Goal: Transaction & Acquisition: Purchase product/service

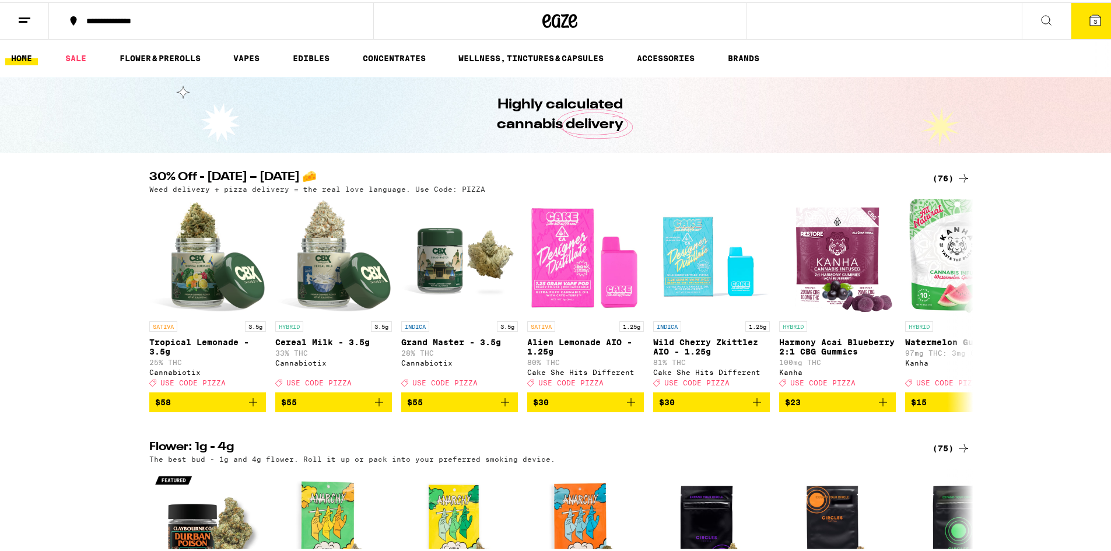
click at [1078, 15] on button "3" at bounding box center [1094, 19] width 49 height 36
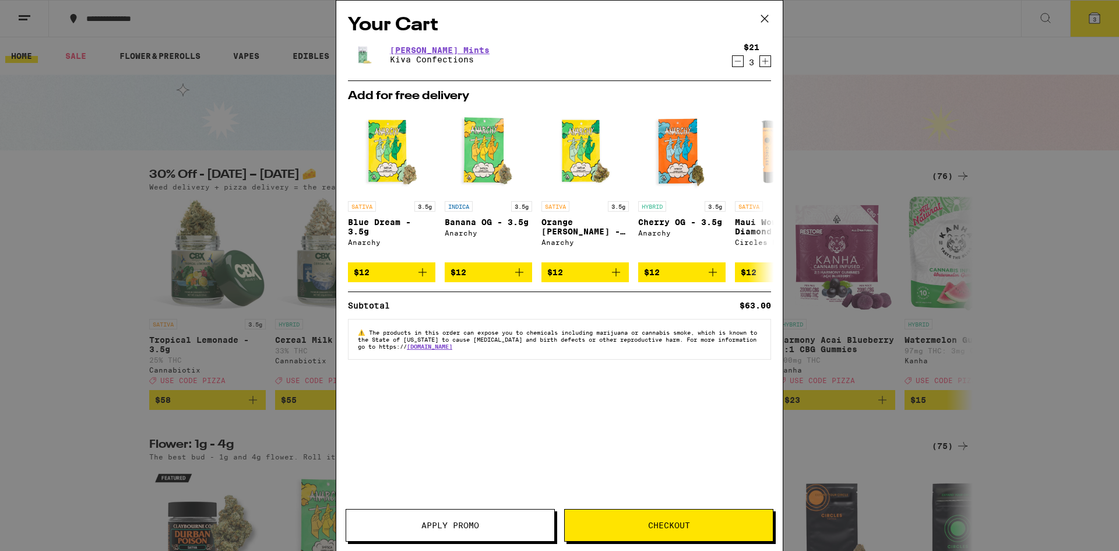
click at [765, 60] on icon "Increment" at bounding box center [765, 61] width 10 height 14
click at [0, 273] on div "Your Cart Petra Moroccan Mints Kiva Confections $21 5 Add for free delivery SAT…" at bounding box center [559, 275] width 1119 height 551
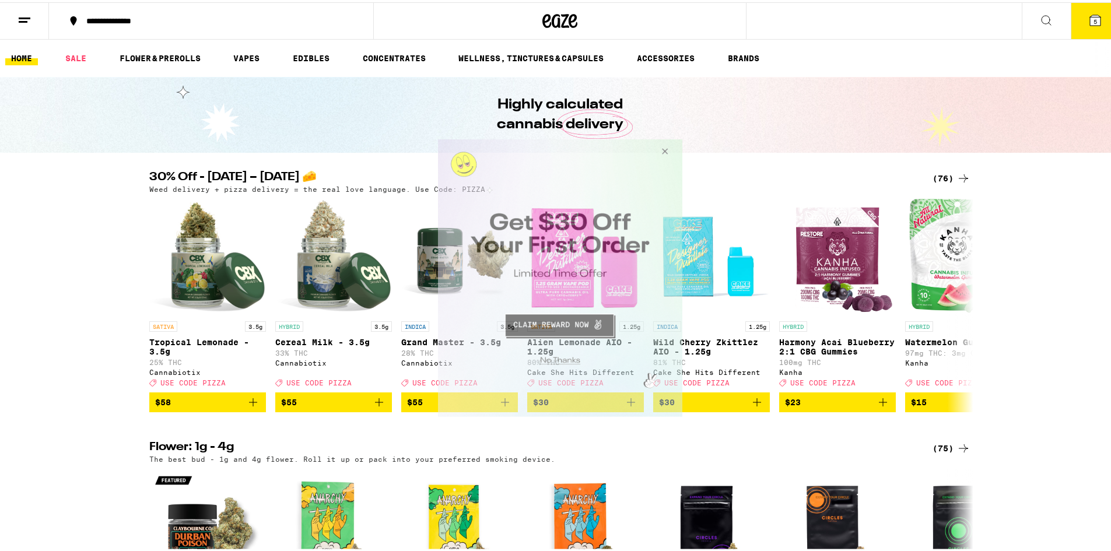
click at [660, 148] on button "Close Modal" at bounding box center [661, 153] width 31 height 28
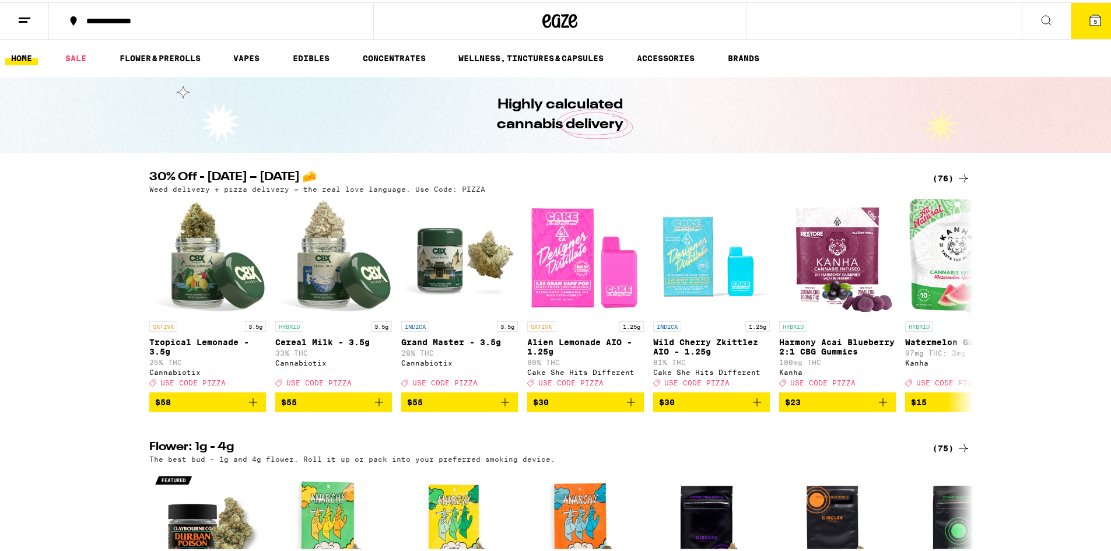
click at [1039, 23] on icon at bounding box center [1046, 18] width 14 height 14
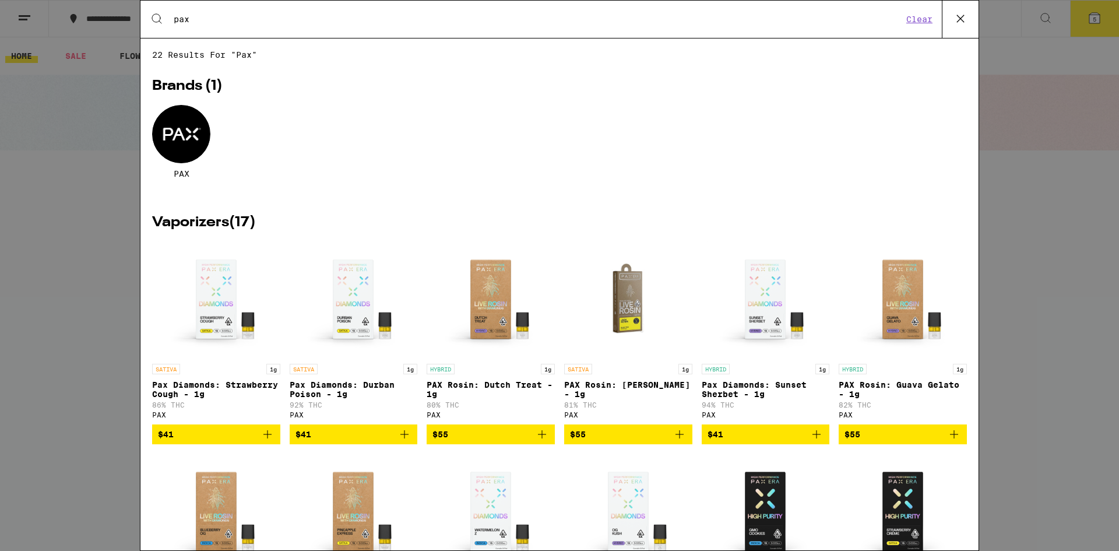
type input "pax"
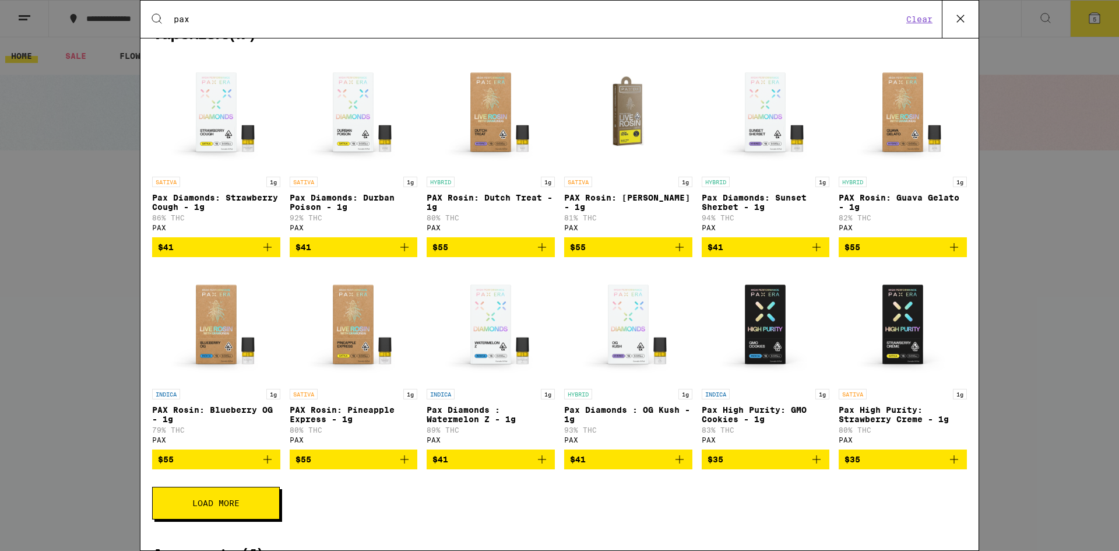
scroll to position [188, 0]
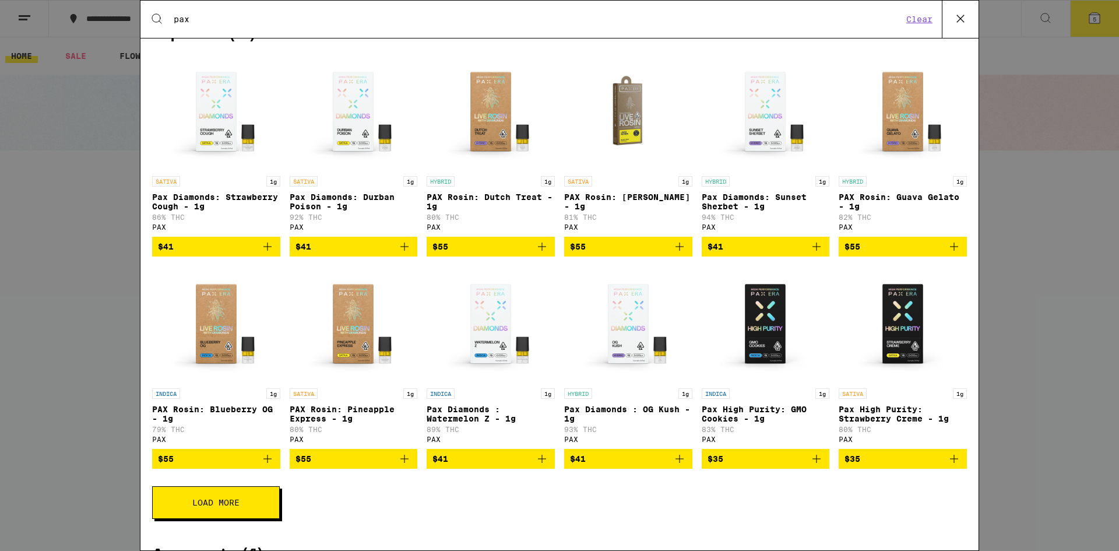
click at [328, 507] on div "Load More" at bounding box center [559, 502] width 815 height 33
click at [747, 333] on img "Open page for Pax High Purity: GMO Cookies - 1g from PAX" at bounding box center [765, 324] width 117 height 117
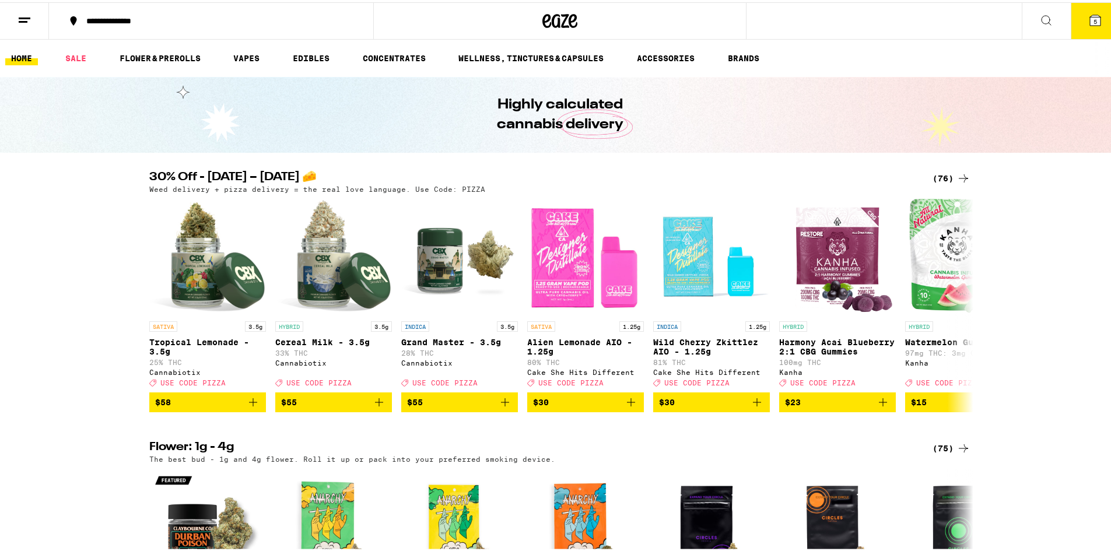
click at [1042, 23] on icon at bounding box center [1046, 18] width 14 height 14
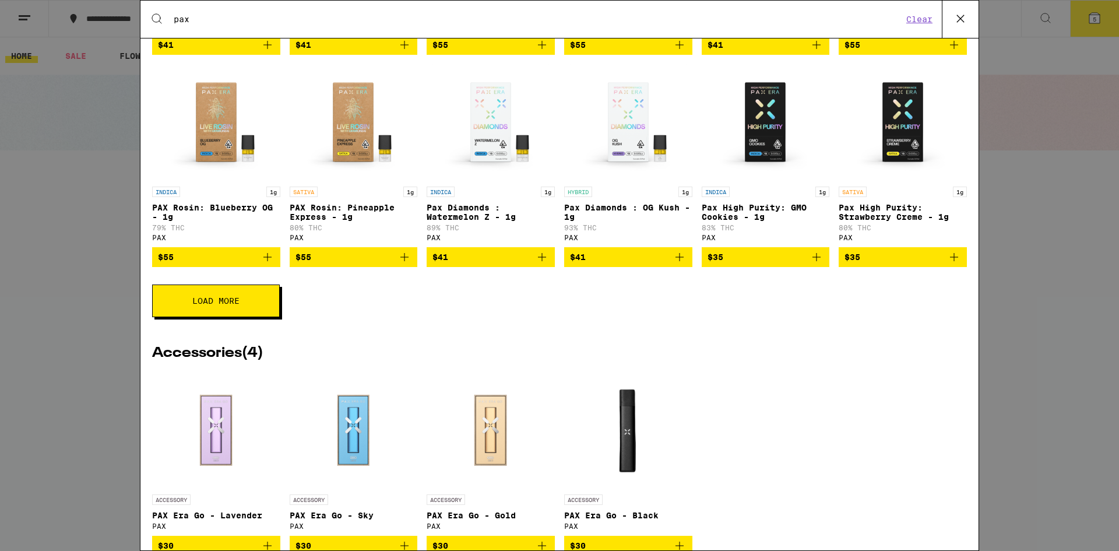
scroll to position [272, 0]
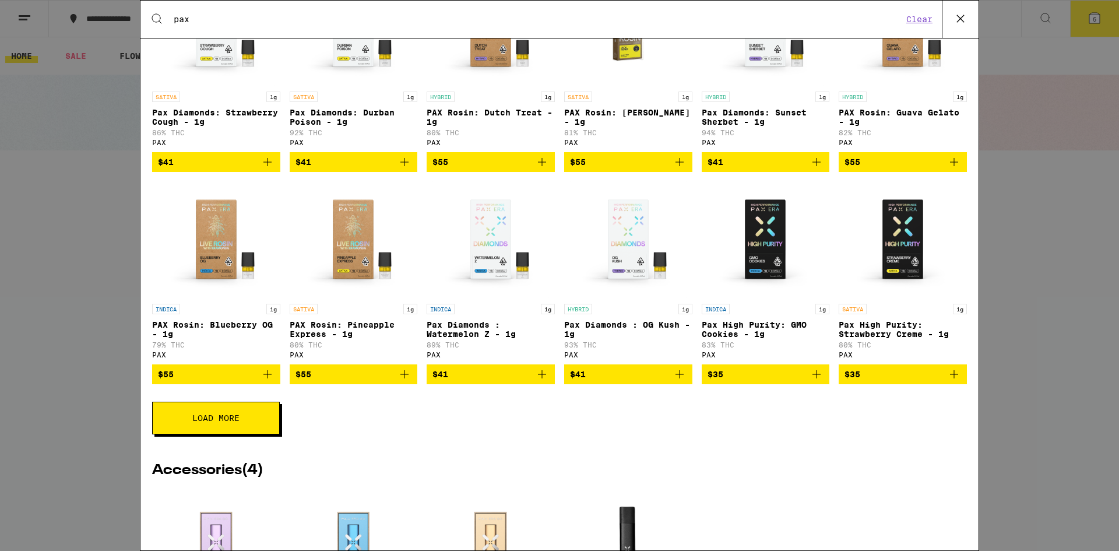
click at [193, 426] on button "Load More" at bounding box center [216, 418] width 128 height 33
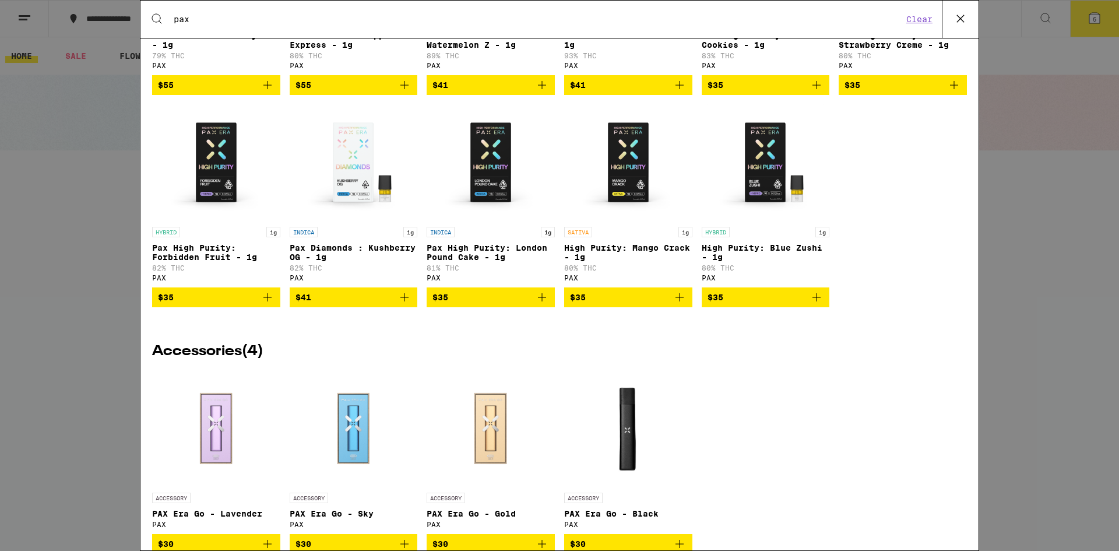
scroll to position [561, 0]
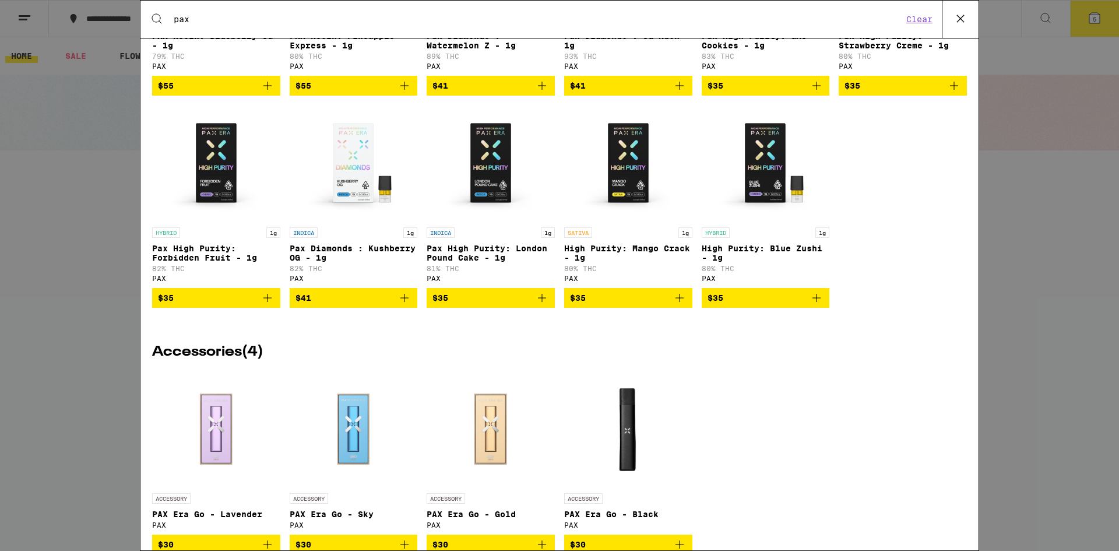
click at [474, 305] on span "$35" at bounding box center [491, 298] width 117 height 14
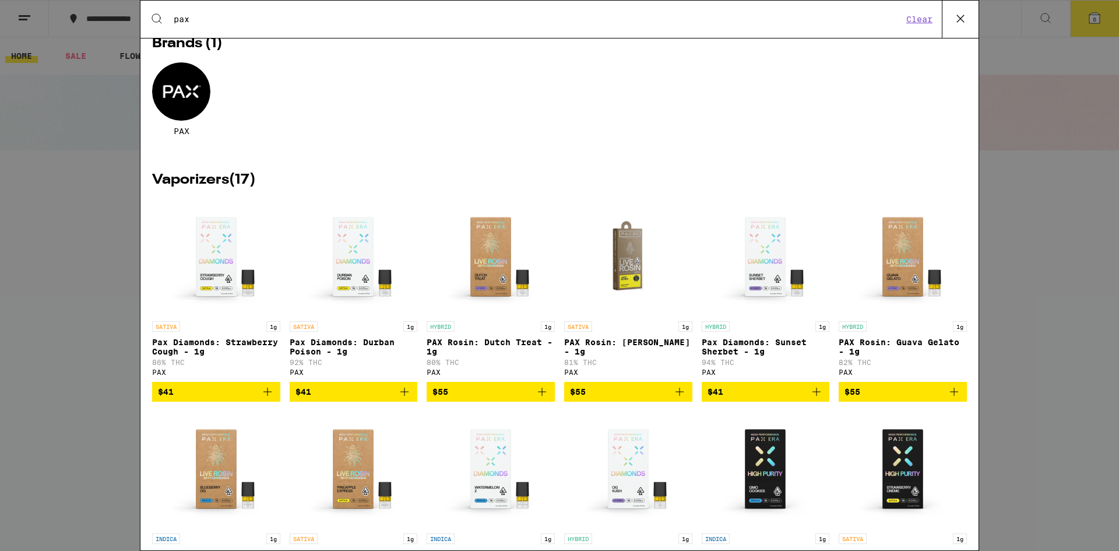
scroll to position [0, 0]
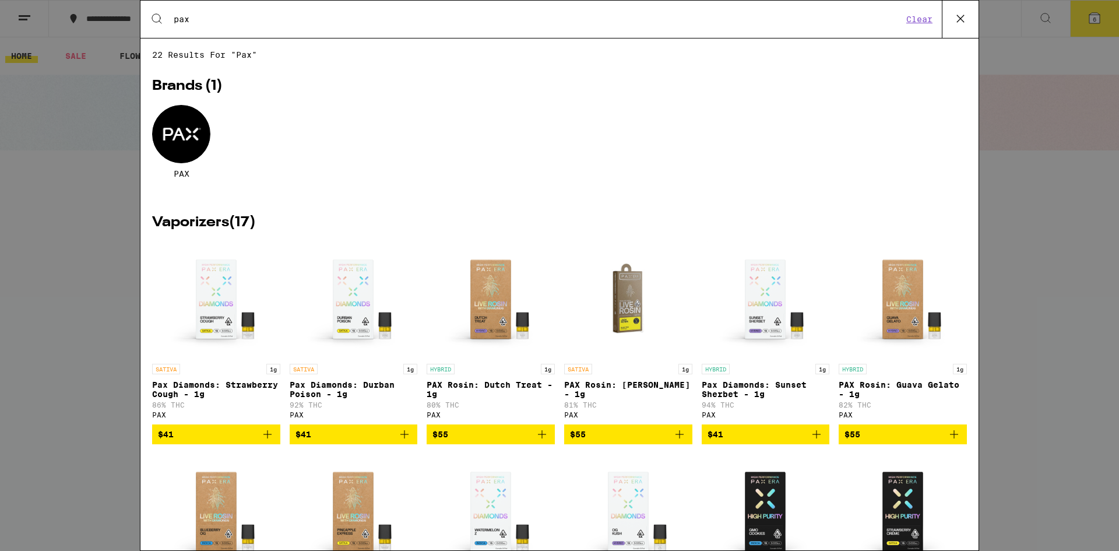
click at [961, 29] on button at bounding box center [960, 19] width 37 height 37
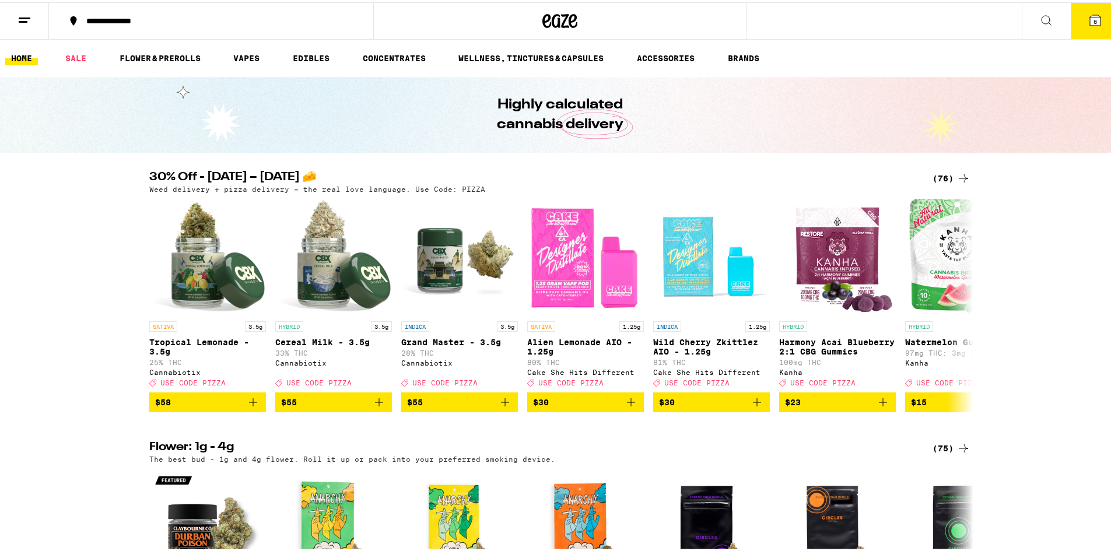
click at [1090, 14] on icon at bounding box center [1095, 18] width 10 height 10
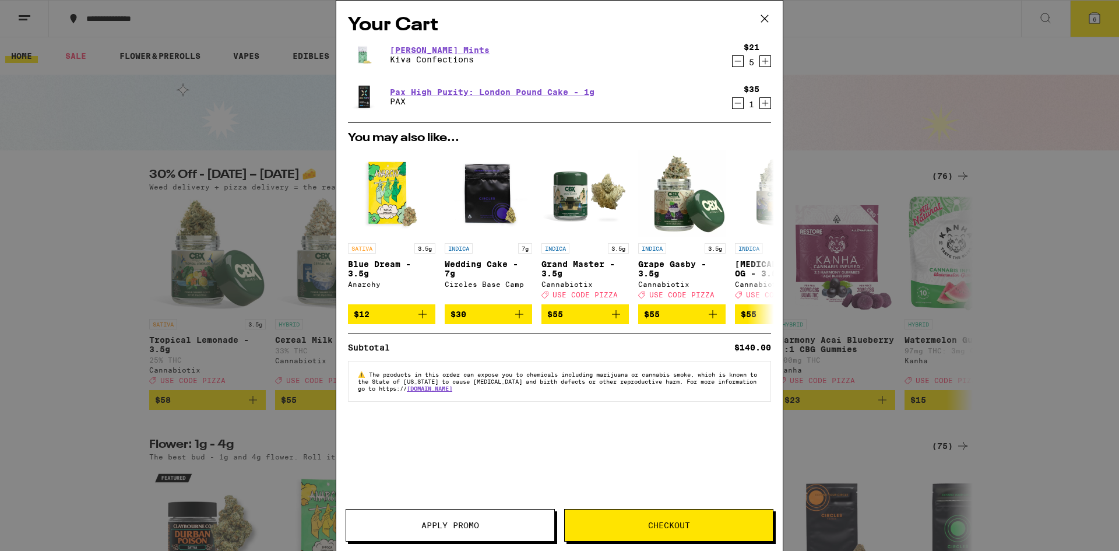
click at [704, 527] on span "Checkout" at bounding box center [669, 525] width 208 height 8
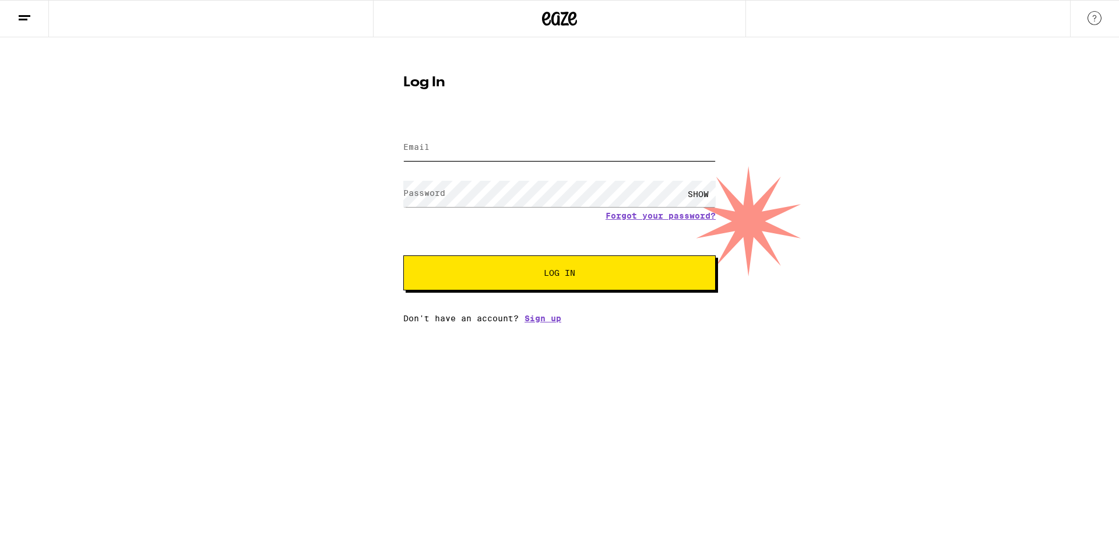
type input "APENDEXT@GMAIL.COM"
click at [455, 276] on span "Log In" at bounding box center [560, 273] width 218 height 8
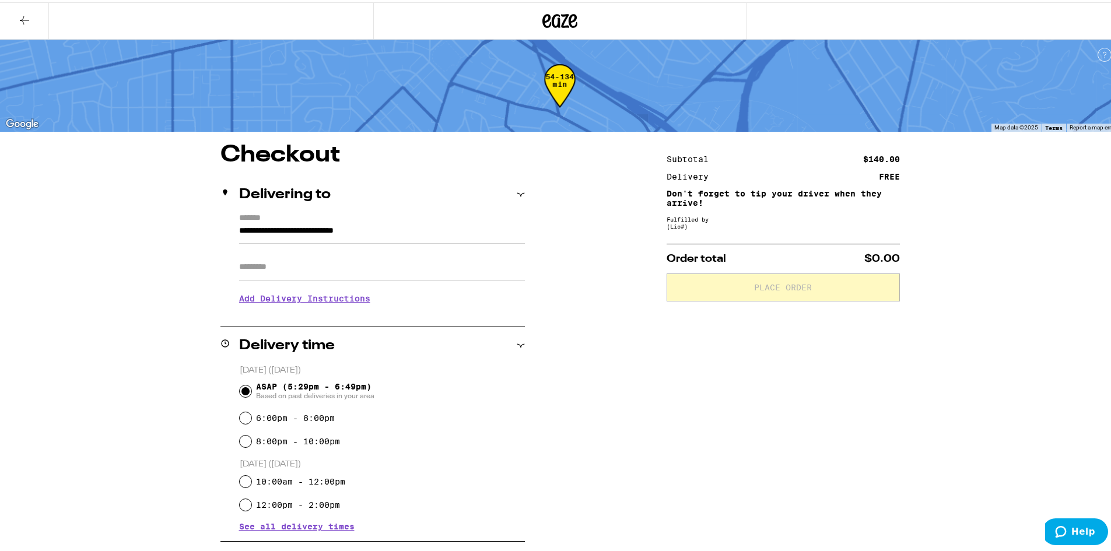
click at [273, 252] on input "Apt/Suite" at bounding box center [382, 265] width 286 height 28
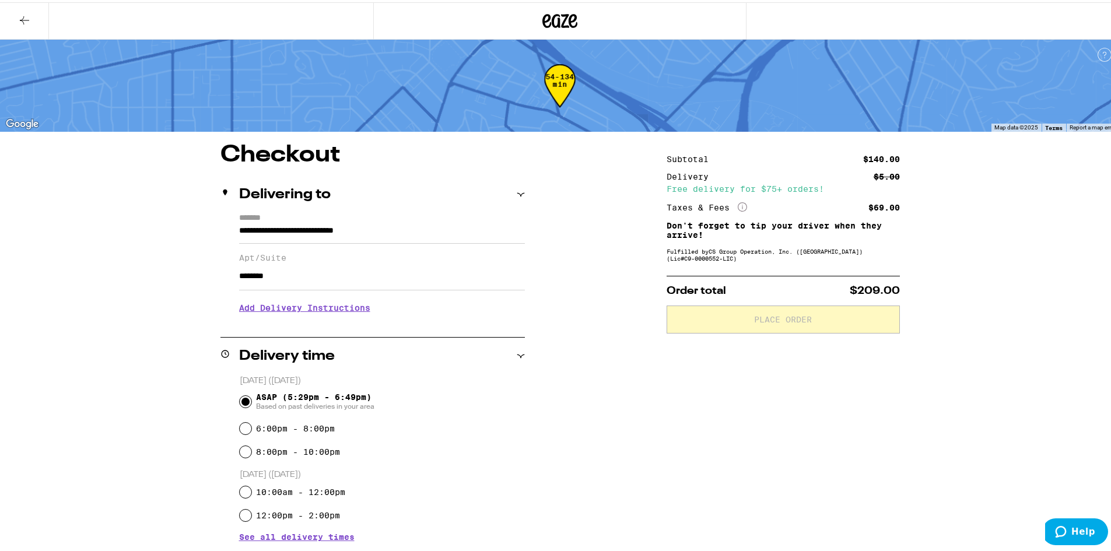
scroll to position [58, 0]
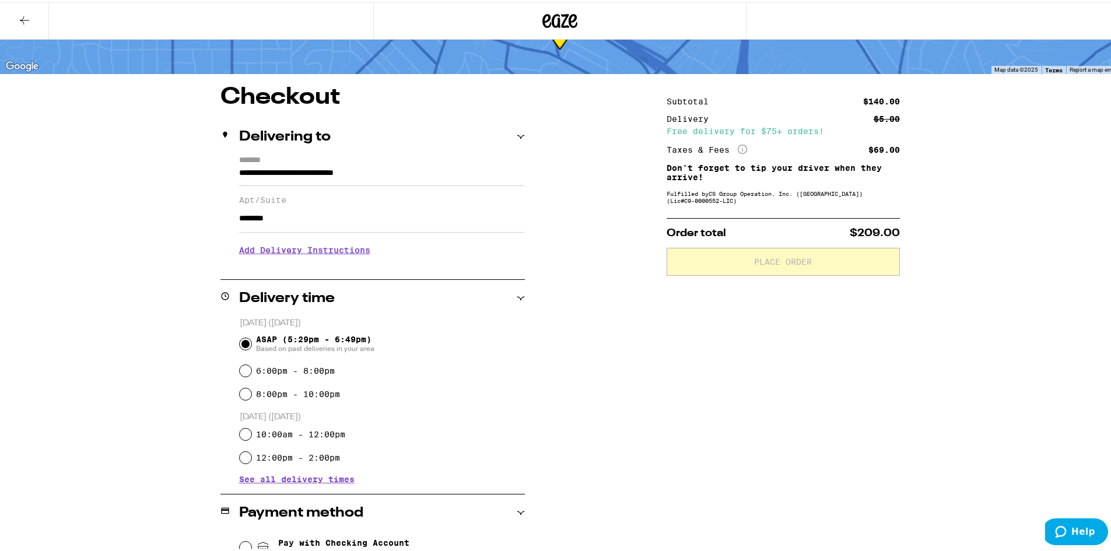
type input "********"
click at [344, 248] on h3 "Add Delivery Instructions" at bounding box center [382, 247] width 286 height 27
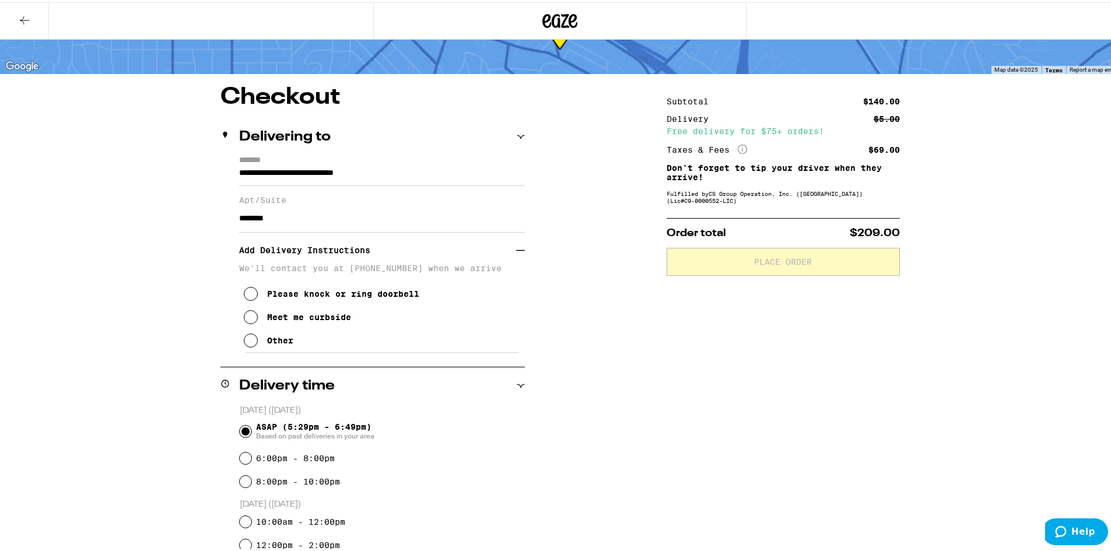
click at [250, 342] on icon at bounding box center [251, 338] width 14 height 14
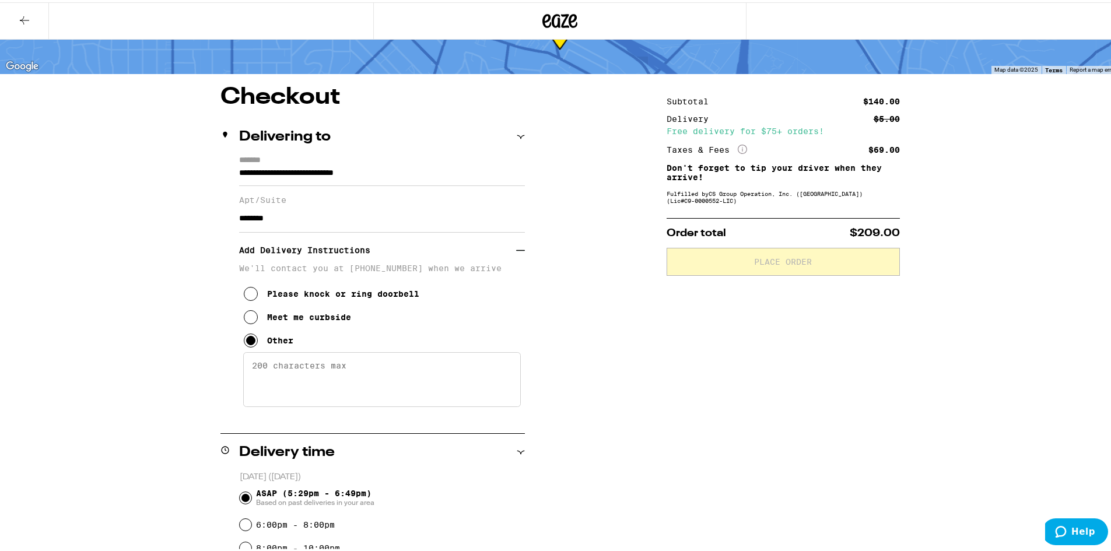
click at [280, 368] on textarea "Enter any other delivery instructions you want driver to know" at bounding box center [381, 377] width 277 height 55
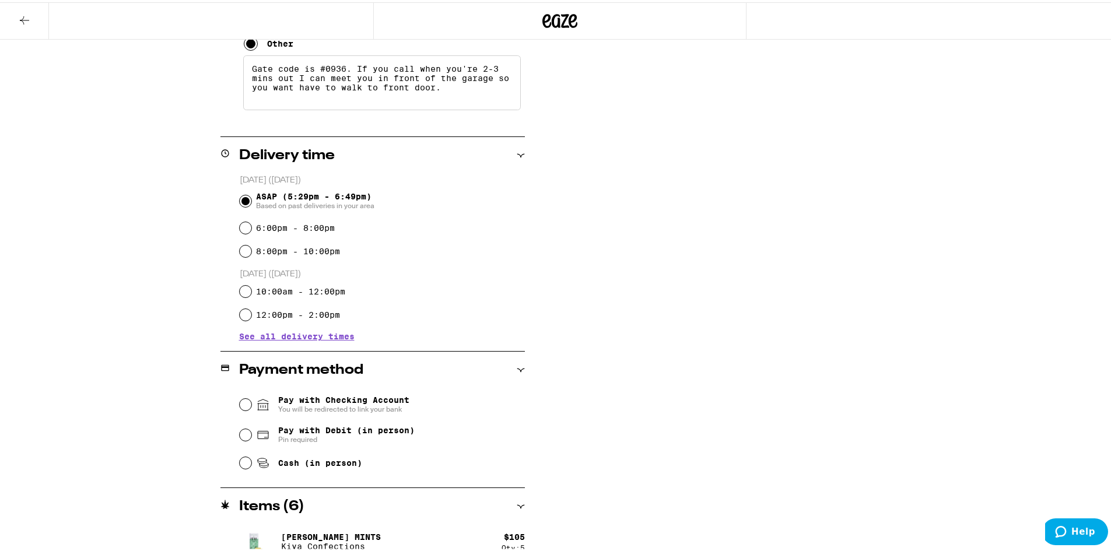
scroll to position [411, 0]
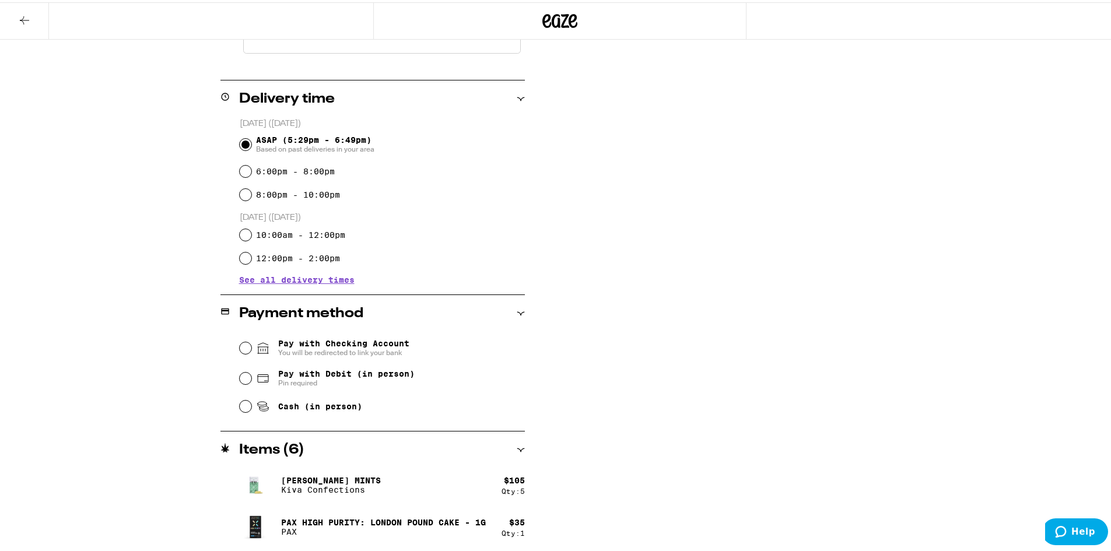
type textarea "Gate code is #0936. If you call when you're 2-3 mins out I can meet you in fron…"
click at [243, 375] on input "Pay with Debit (in person) Pin required" at bounding box center [246, 376] width 12 height 12
radio input "true"
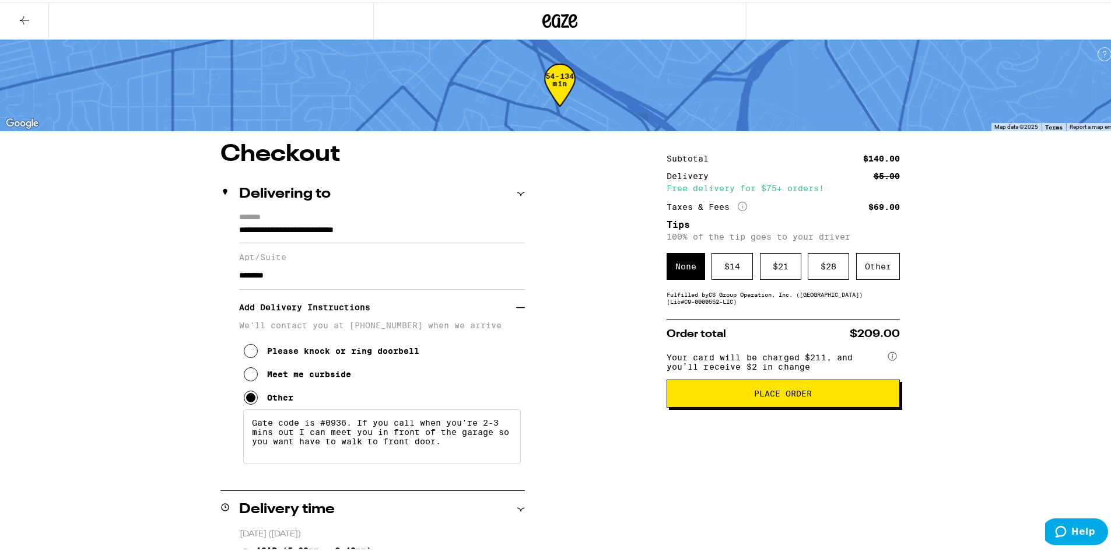
scroll to position [0, 0]
click at [878, 266] on div "Other" at bounding box center [878, 264] width 44 height 27
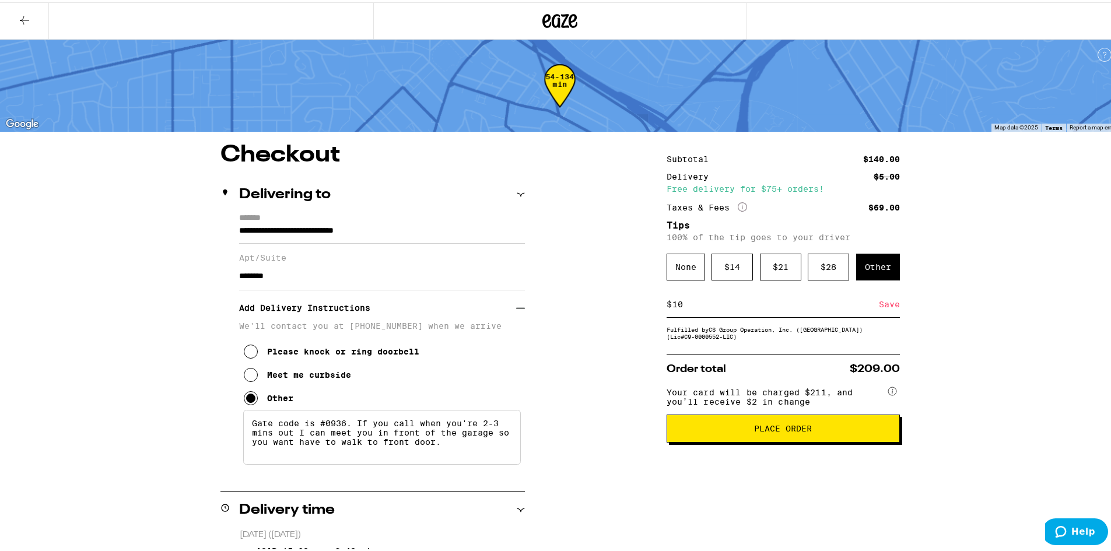
type input "1"
click at [1095, 305] on div "**********" at bounding box center [559, 481] width 1119 height 962
click at [689, 272] on div "None" at bounding box center [685, 264] width 38 height 27
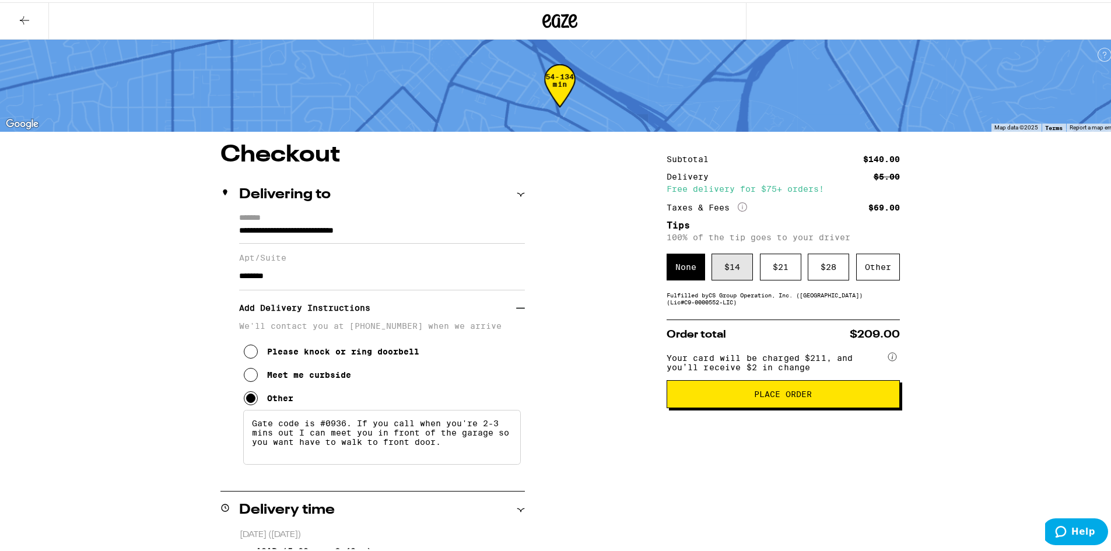
click at [736, 276] on div "$ 14" at bounding box center [731, 264] width 41 height 27
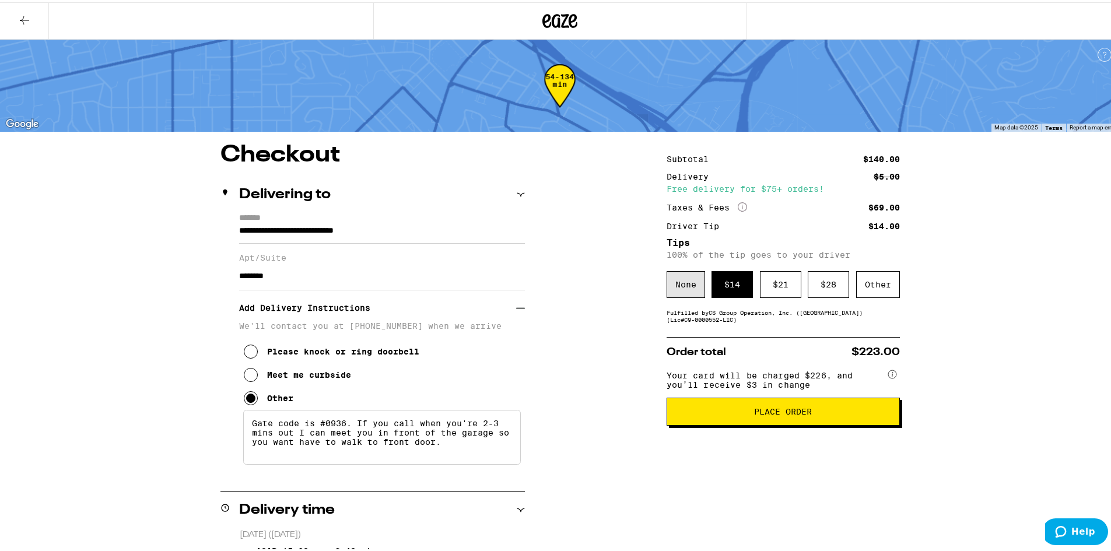
click at [692, 292] on div "None" at bounding box center [685, 282] width 38 height 27
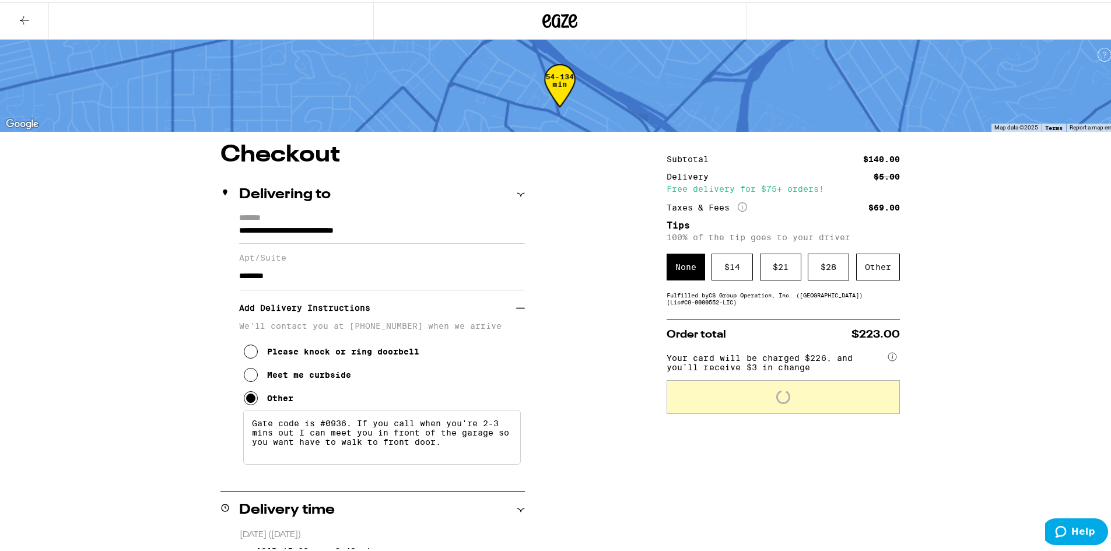
click at [489, 452] on textarea "Gate code is #0936. If you call when you're 2-3 mins out I can meet you in fron…" at bounding box center [381, 434] width 277 height 55
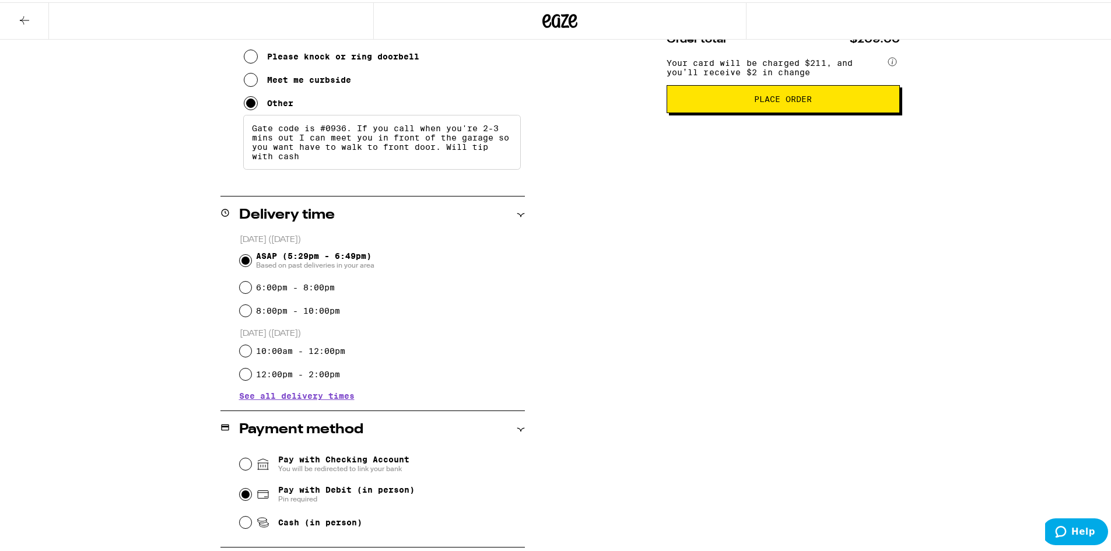
scroll to position [41, 0]
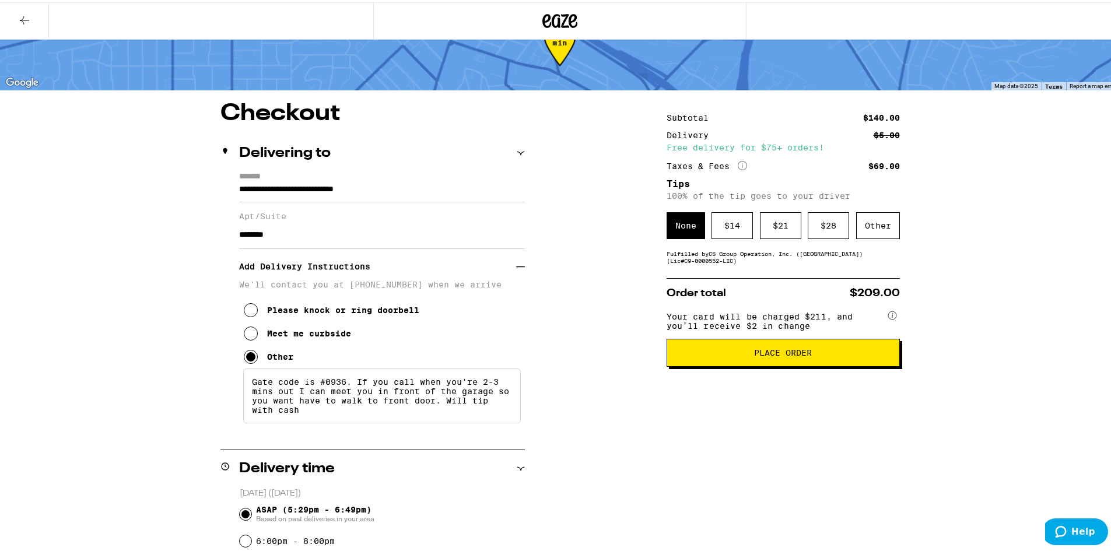
type textarea "Gate code is #0936. If you call when you're 2-3 mins out I can meet you in fron…"
click at [770, 347] on button "Place Order" at bounding box center [782, 350] width 233 height 28
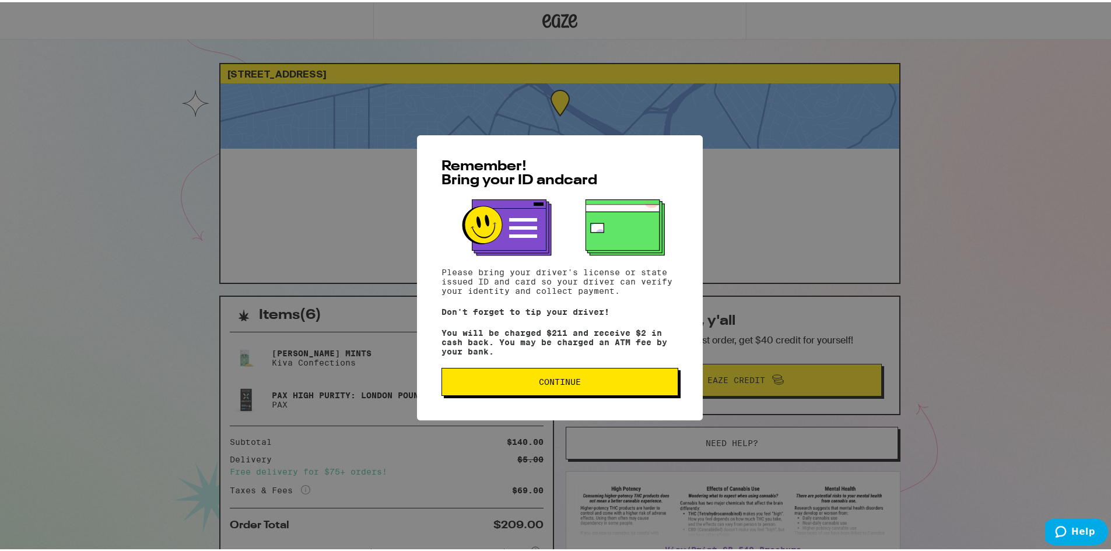
click at [528, 389] on button "Continue" at bounding box center [559, 380] width 237 height 28
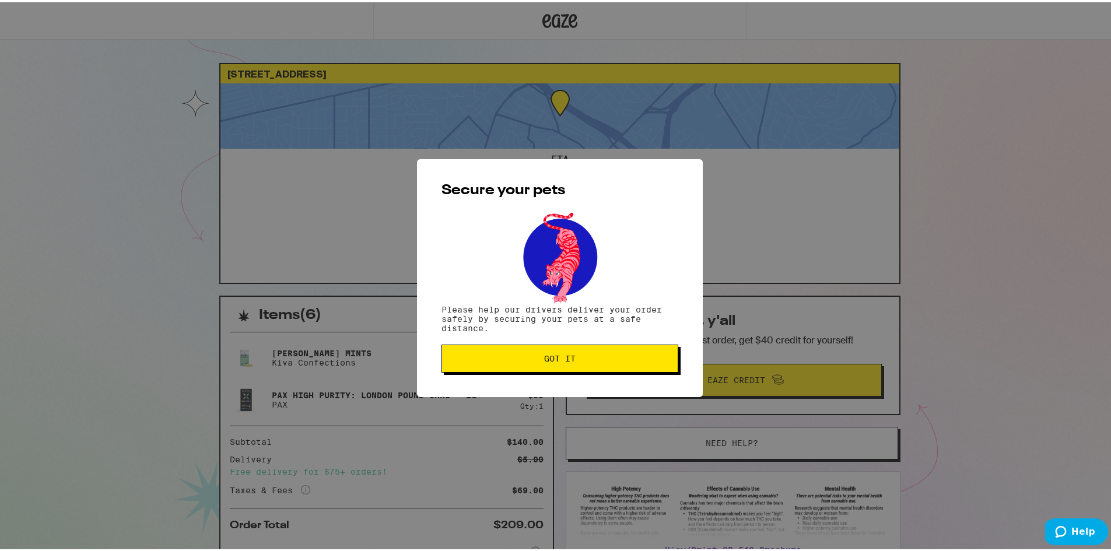
click at [516, 360] on span "Got it" at bounding box center [559, 356] width 217 height 8
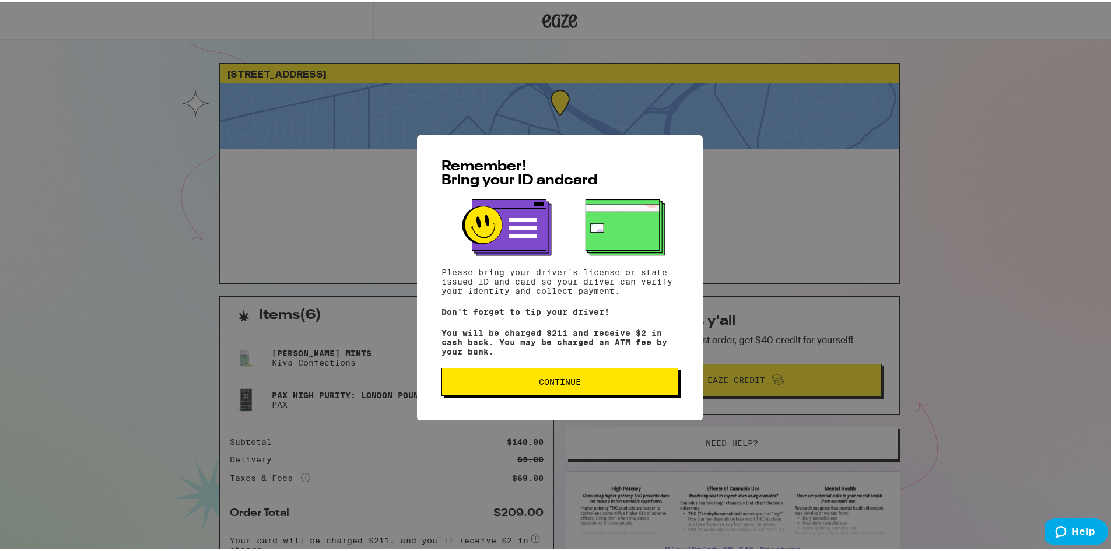
click at [489, 384] on span "Continue" at bounding box center [559, 379] width 217 height 8
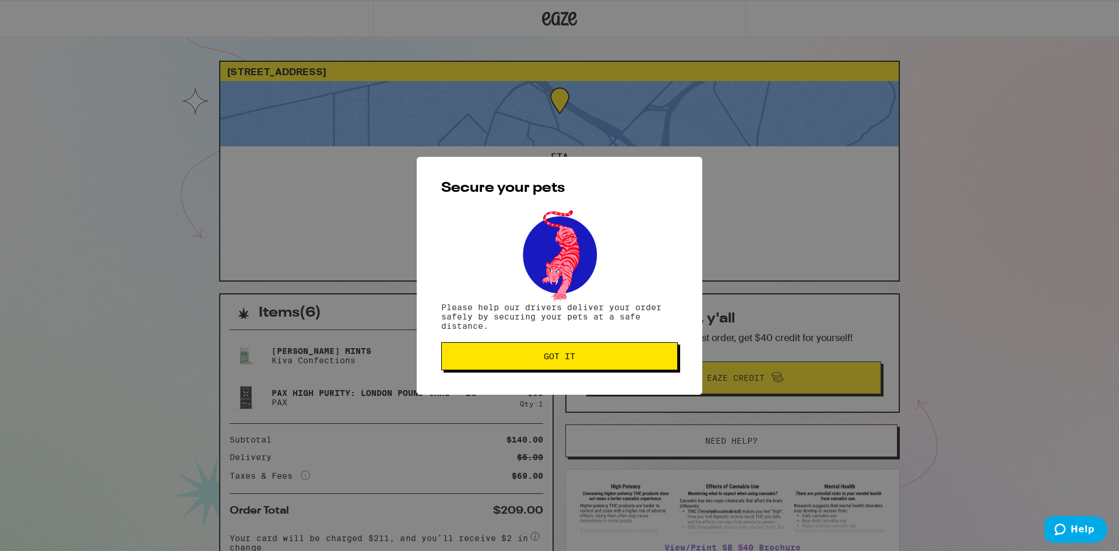
click at [553, 357] on span "Got it" at bounding box center [559, 356] width 31 height 8
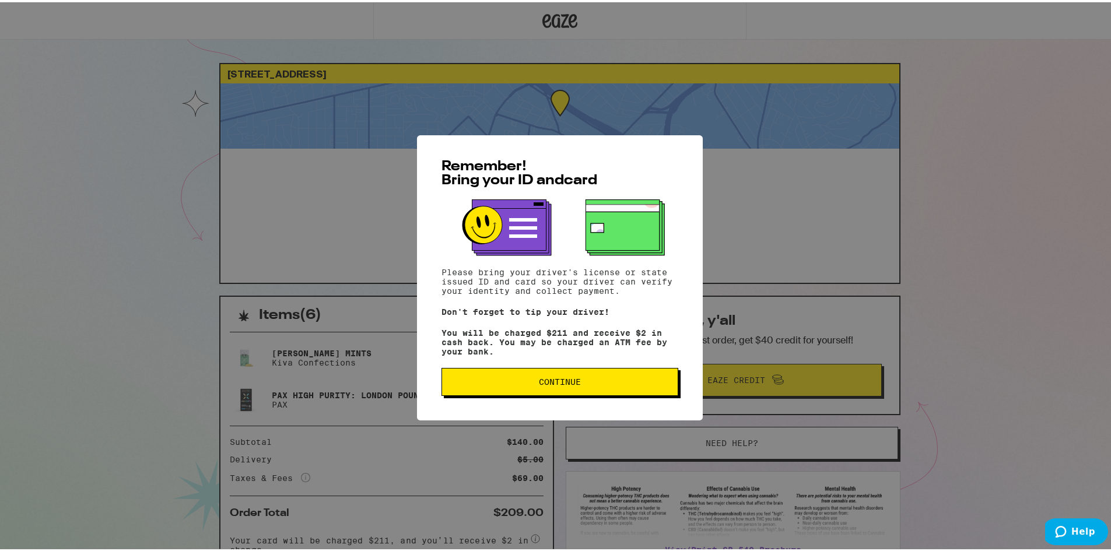
click at [480, 393] on button "Continue" at bounding box center [559, 380] width 237 height 28
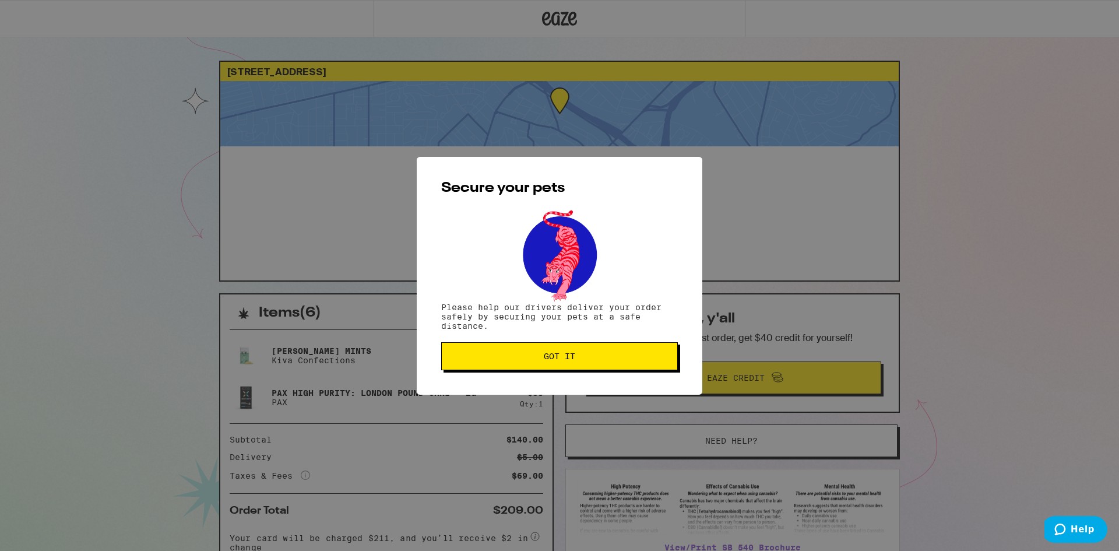
click at [468, 353] on button "Got it" at bounding box center [559, 356] width 237 height 28
